Goal: Task Accomplishment & Management: Manage account settings

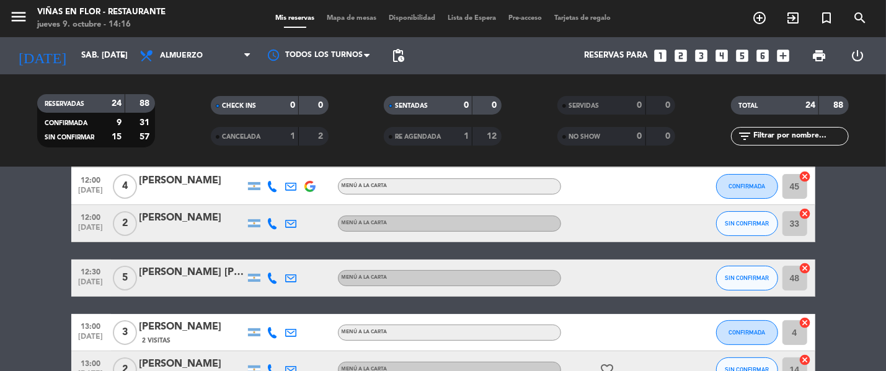
scroll to position [697, 0]
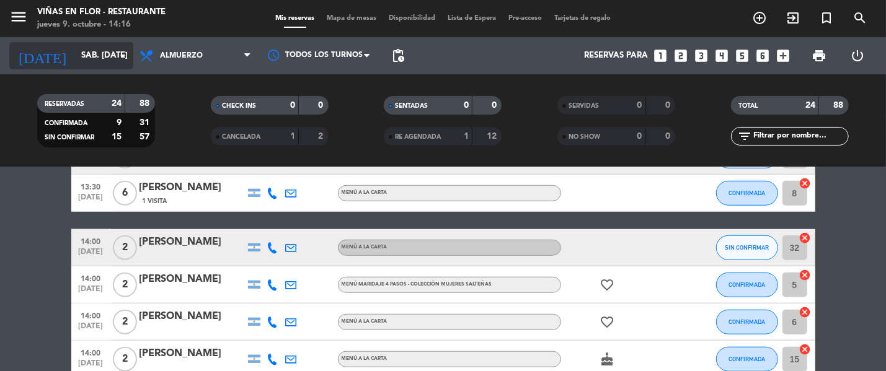
click at [75, 64] on input "sáb. [DATE]" at bounding box center [129, 56] width 108 height 22
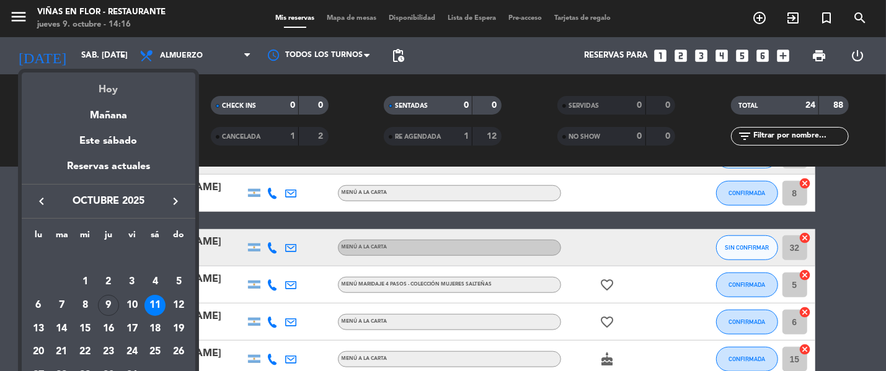
click at [108, 82] on div "Hoy" at bounding box center [109, 85] width 174 height 25
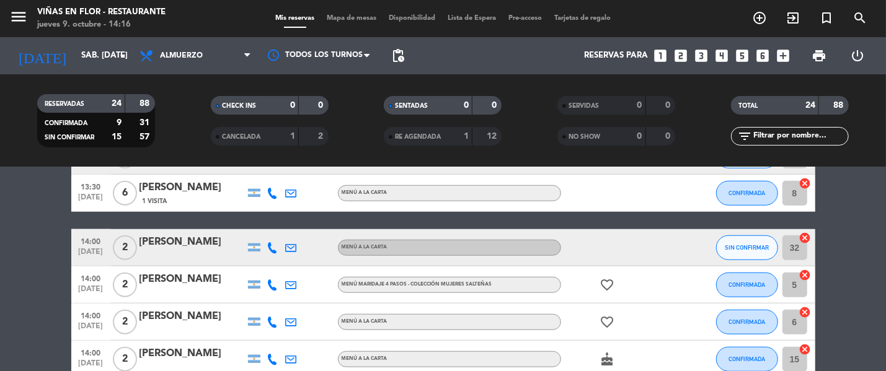
type input "[DEMOGRAPHIC_DATA] [DATE]"
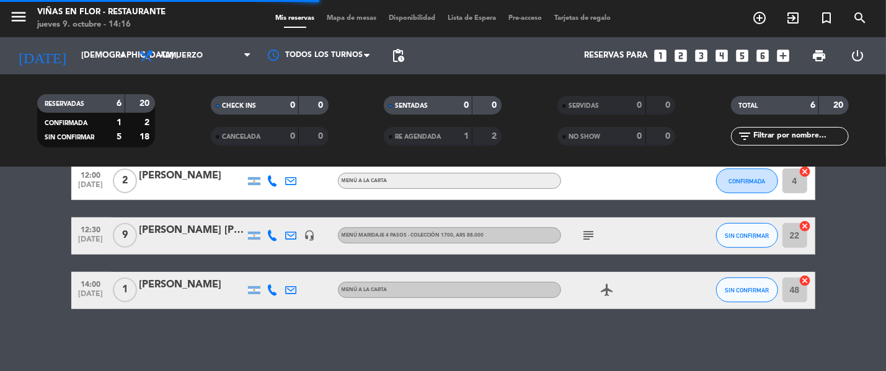
scroll to position [302, 0]
click at [751, 293] on span "SIN CONFIRMAR" at bounding box center [747, 290] width 44 height 7
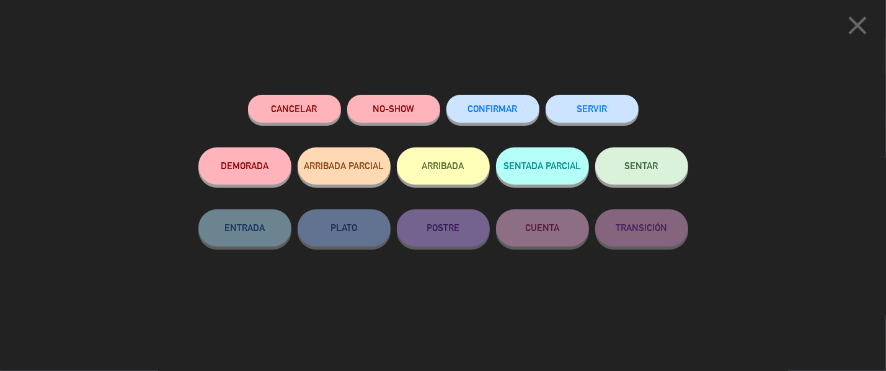
click at [468, 162] on button "ARRIBADA" at bounding box center [443, 166] width 93 height 37
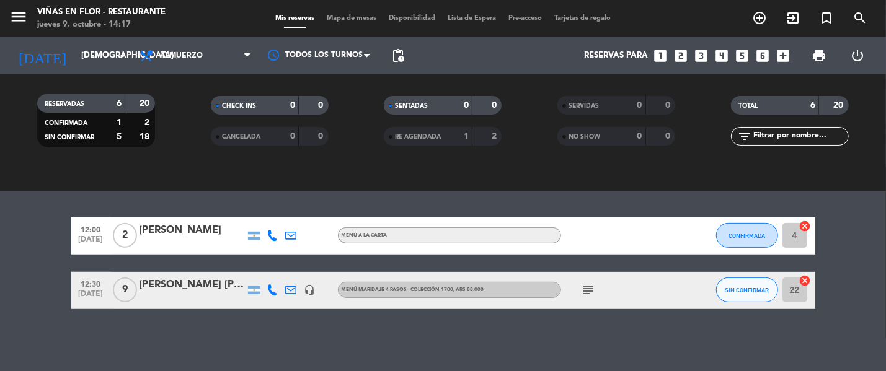
drag, startPoint x: 575, startPoint y: 290, endPoint x: 587, endPoint y: 293, distance: 12.0
click at [583, 293] on div "subject" at bounding box center [617, 290] width 112 height 37
click at [588, 293] on icon "subject" at bounding box center [589, 290] width 15 height 15
click at [766, 290] on span "SIN CONFIRMAR" at bounding box center [747, 290] width 44 height 7
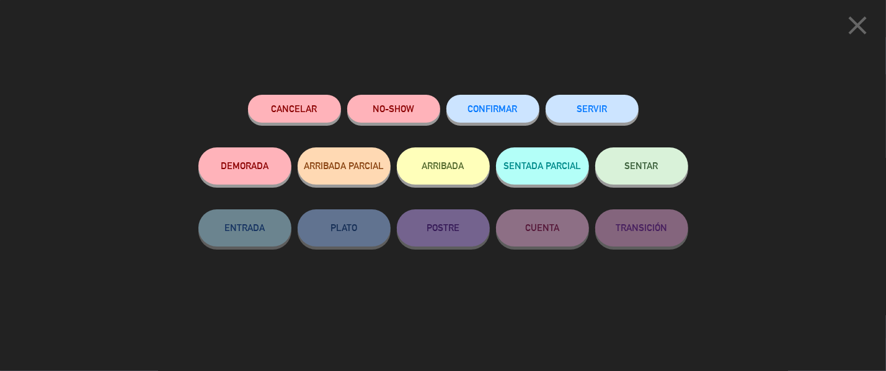
click at [454, 163] on button "ARRIBADA" at bounding box center [443, 166] width 93 height 37
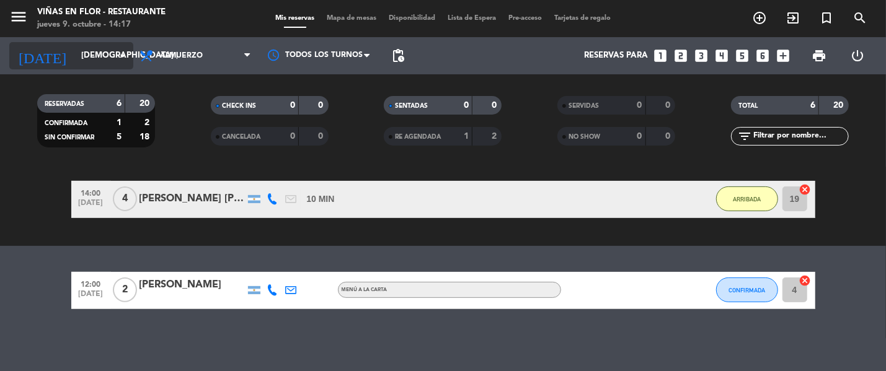
click at [110, 55] on input "[DEMOGRAPHIC_DATA] [DATE]" at bounding box center [129, 56] width 108 height 22
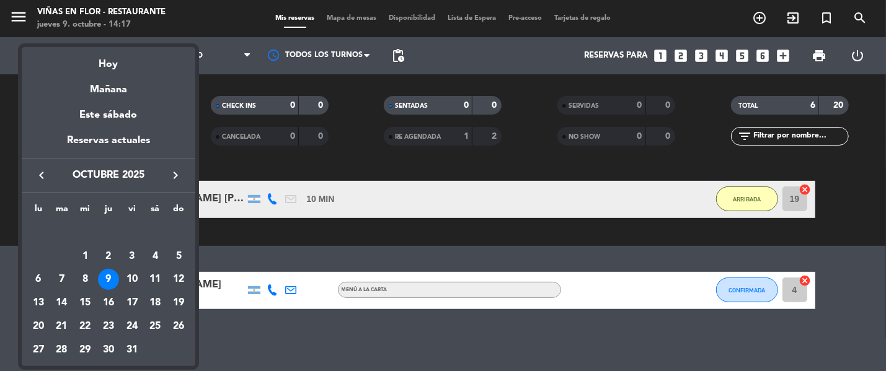
click at [22, 22] on div at bounding box center [443, 185] width 886 height 371
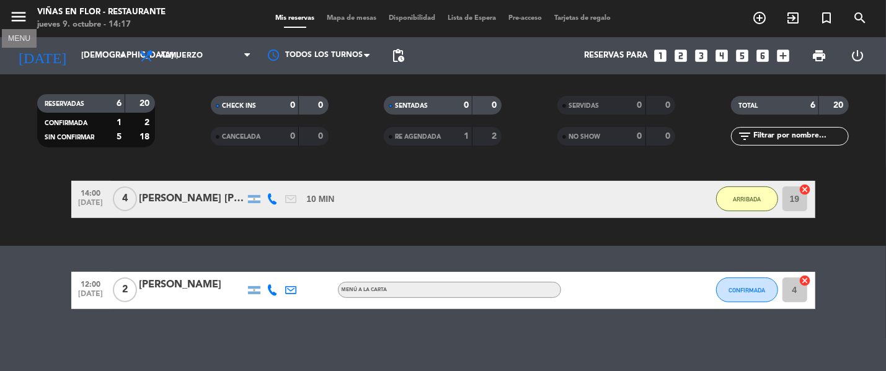
drag, startPoint x: 22, startPoint y: 22, endPoint x: 53, endPoint y: 42, distance: 35.9
click at [23, 22] on icon "menu" at bounding box center [18, 16] width 19 height 19
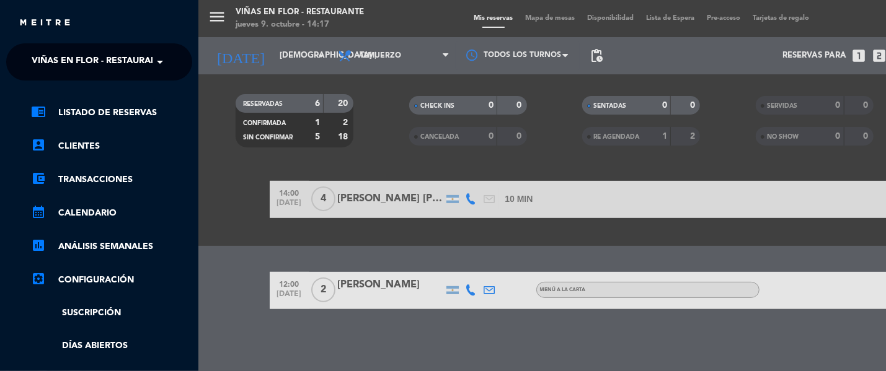
click at [103, 61] on span "Viñas en Flor - Restaurante" at bounding box center [100, 62] width 136 height 26
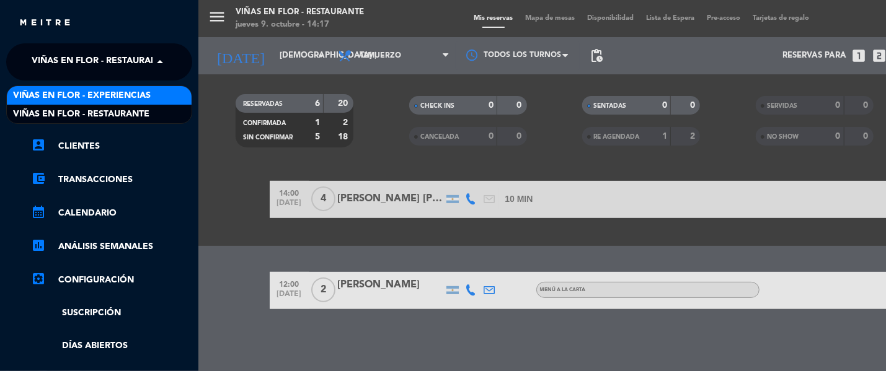
click at [135, 91] on span "Viñas en Flor - Experiencias" at bounding box center [82, 96] width 138 height 14
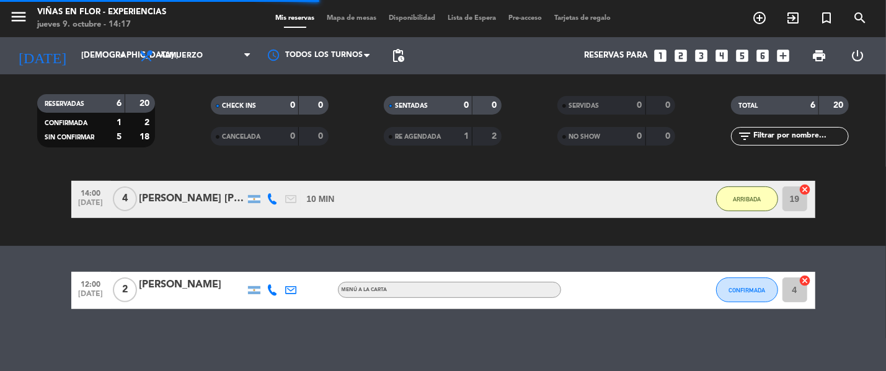
scroll to position [210, 0]
